Goal: Information Seeking & Learning: Learn about a topic

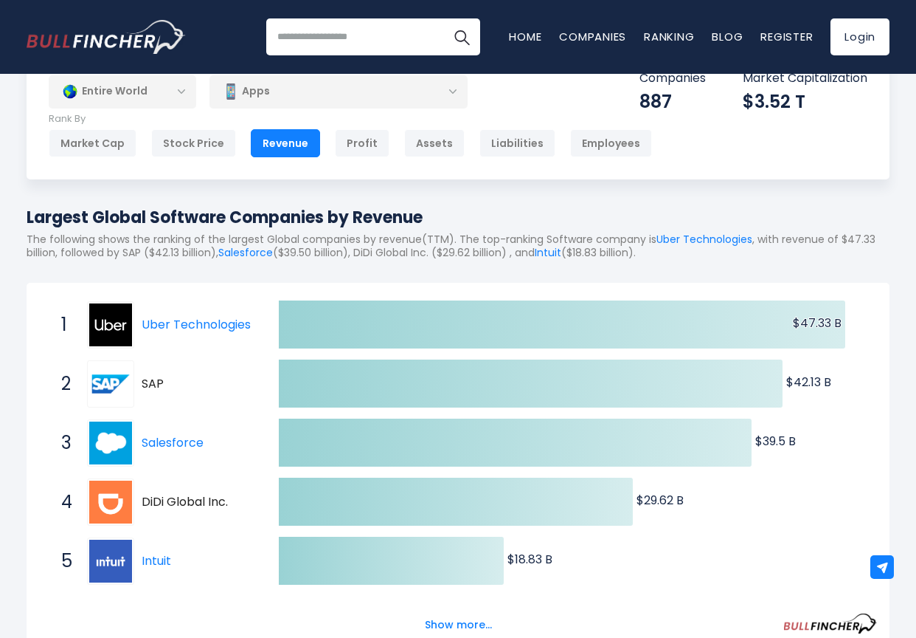
scroll to position [133, 0]
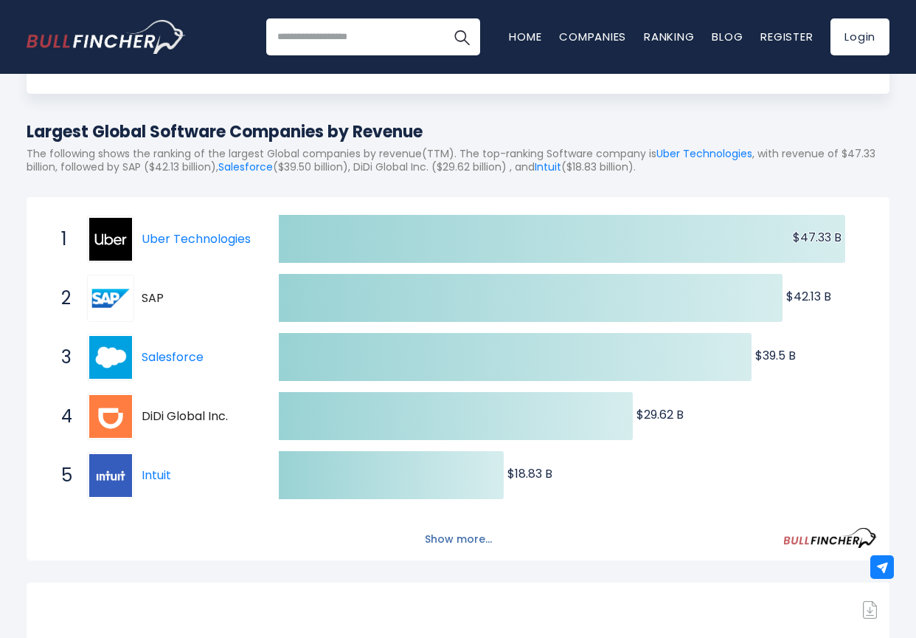
click at [455, 539] on button "Show more..." at bounding box center [458, 539] width 85 height 24
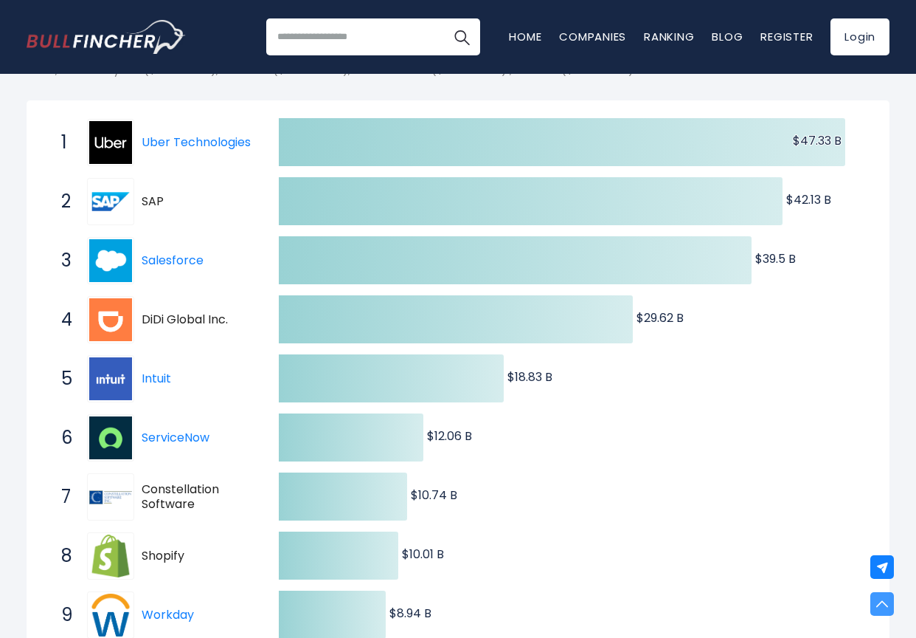
scroll to position [0, 0]
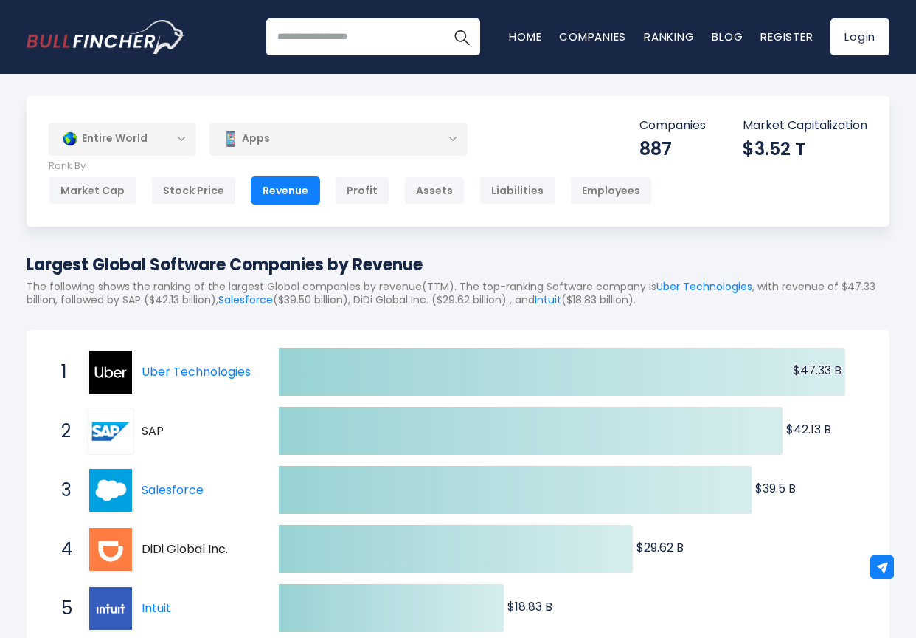
click at [342, 35] on input "search" at bounding box center [373, 36] width 214 height 37
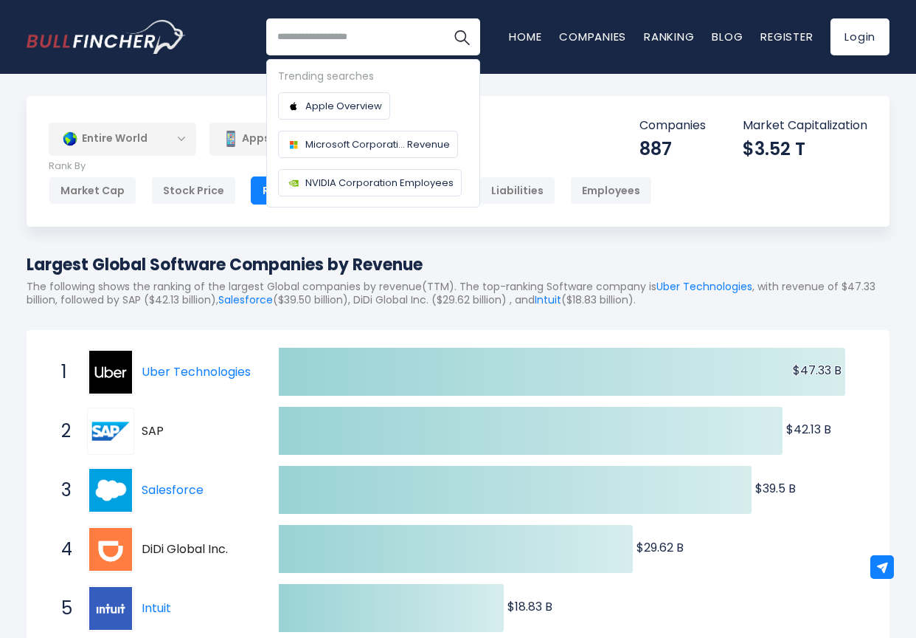
type input "*"
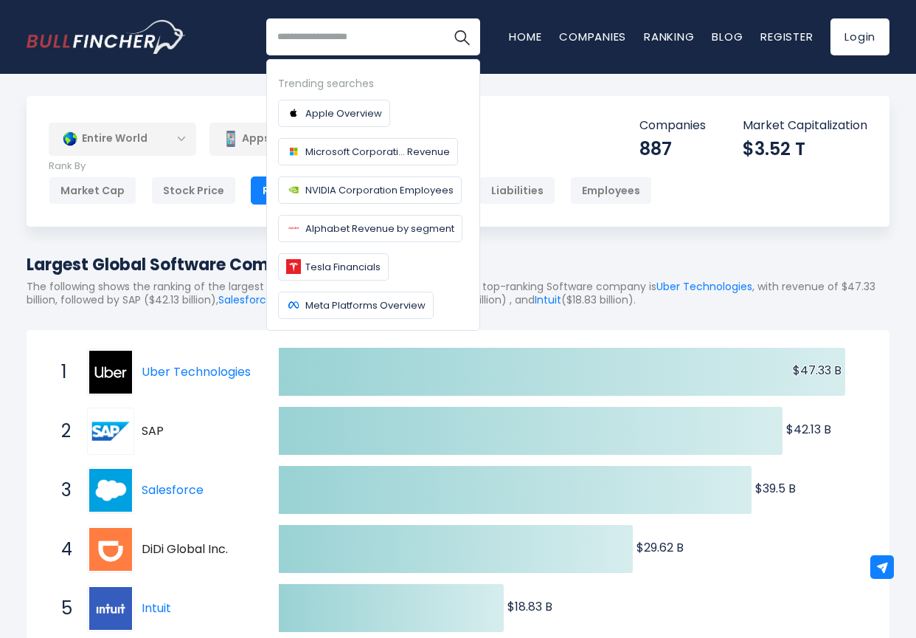
click at [559, 119] on div "Entire World Entire World 30,364 [GEOGRAPHIC_DATA] United States 3,960" at bounding box center [458, 161] width 863 height 131
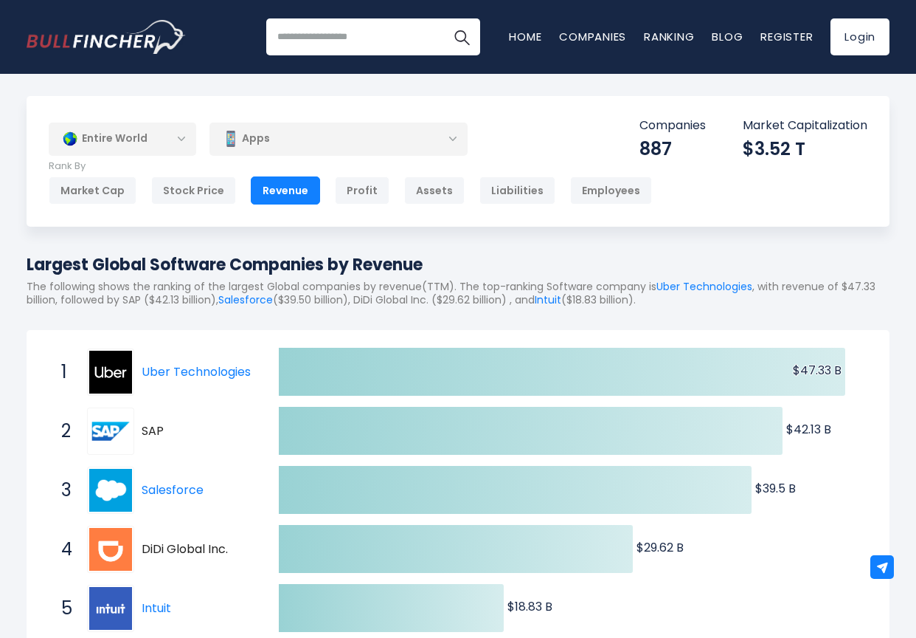
click at [455, 139] on div "Apps" at bounding box center [339, 139] width 258 height 34
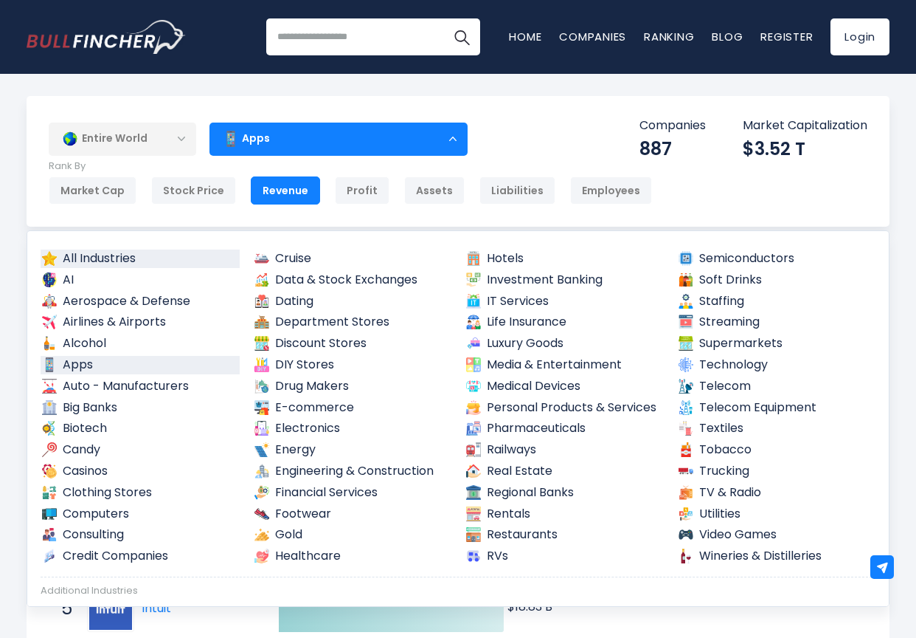
click at [93, 265] on link "All Industries" at bounding box center [140, 258] width 199 height 18
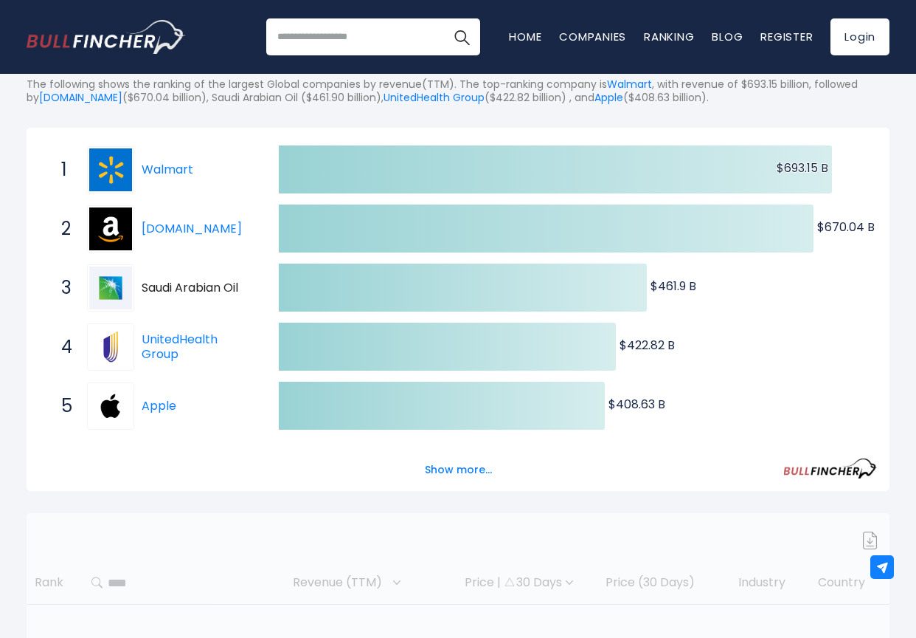
scroll to position [205, 0]
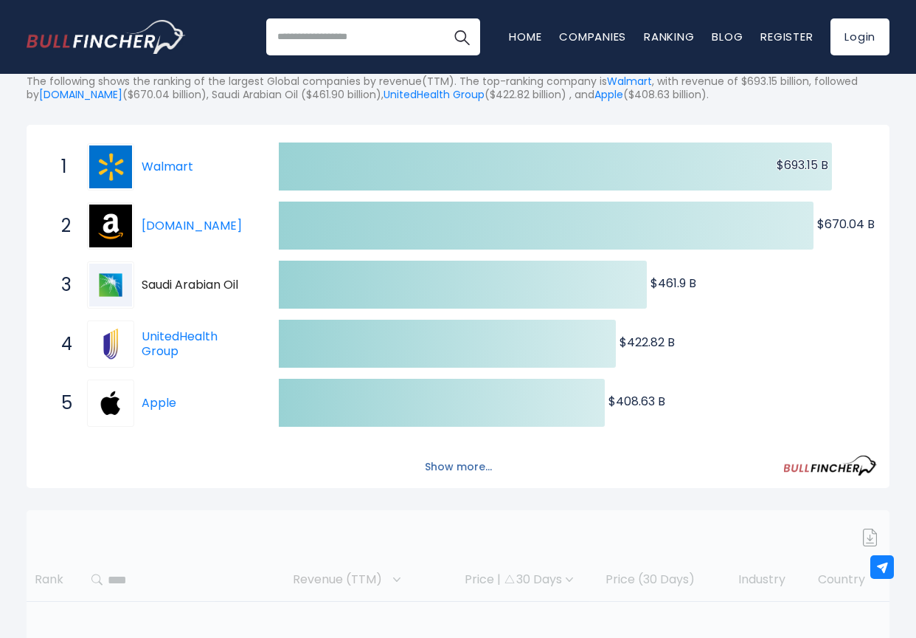
click at [472, 466] on button "Show more..." at bounding box center [458, 467] width 85 height 24
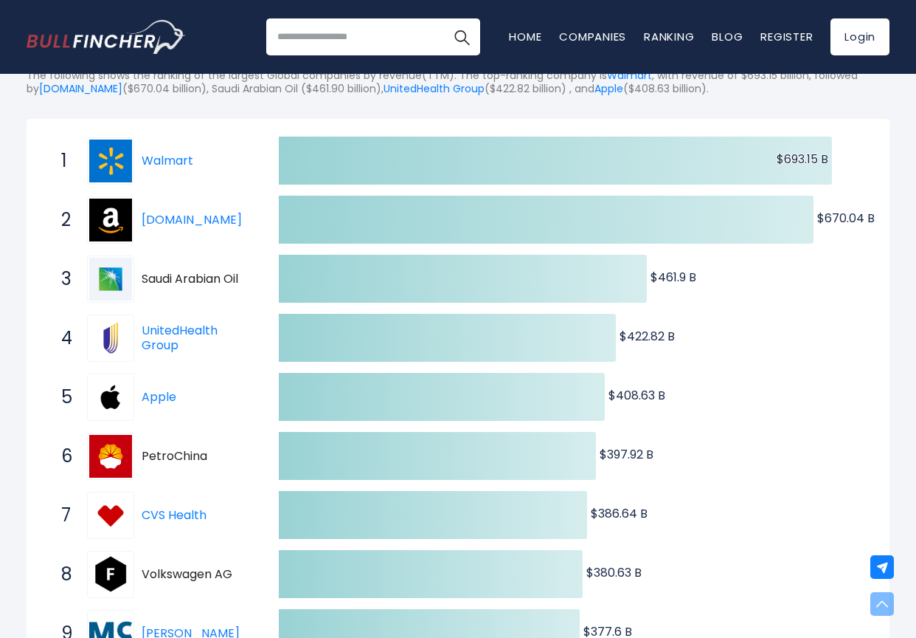
scroll to position [210, 0]
